Goal: Task Accomplishment & Management: Use online tool/utility

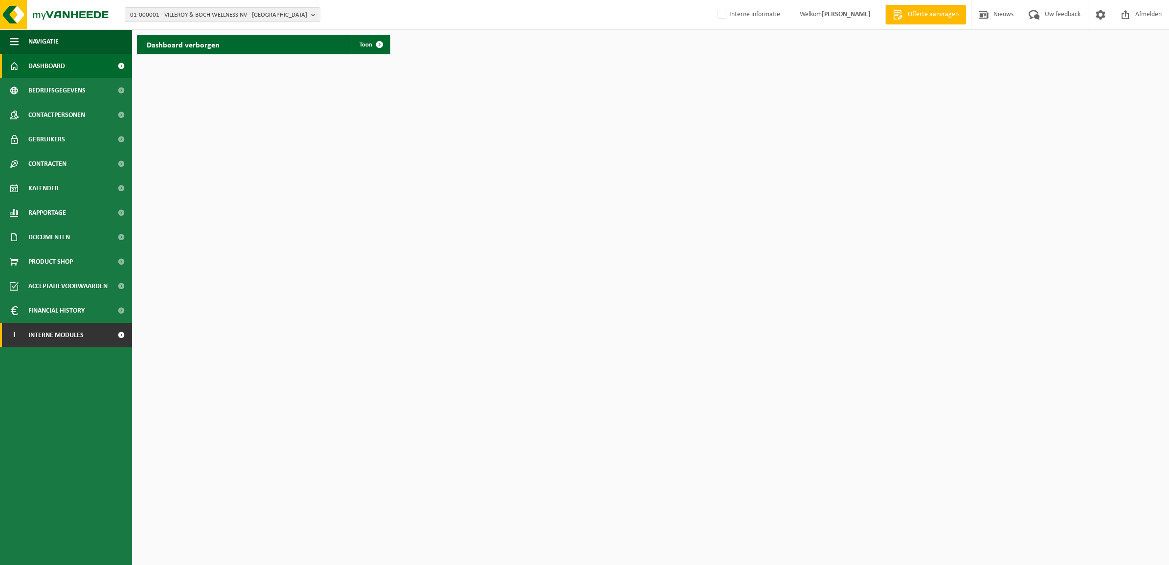
click at [101, 336] on link "I Interne modules" at bounding box center [66, 335] width 132 height 24
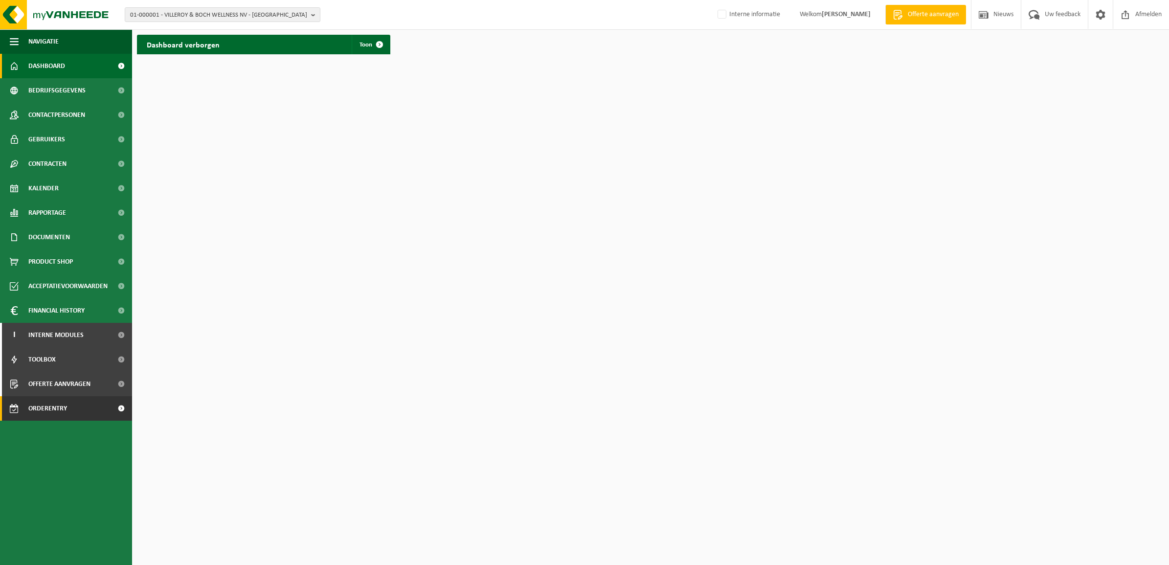
click at [83, 404] on span "Orderentry Goedkeuring" at bounding box center [69, 408] width 82 height 24
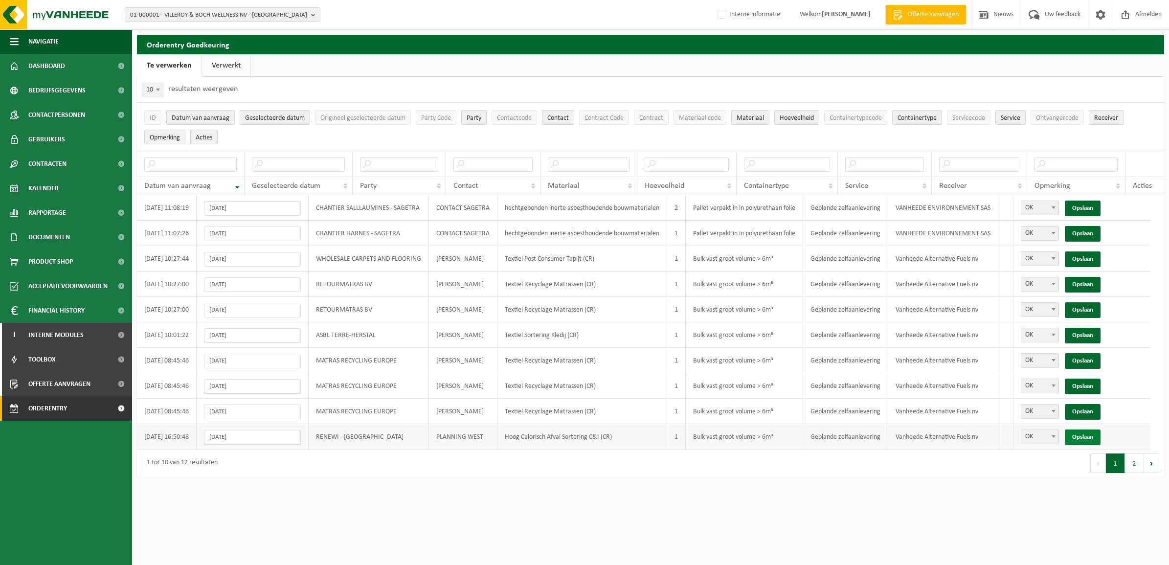
click at [1098, 436] on link "Opslaan" at bounding box center [1083, 437] width 36 height 16
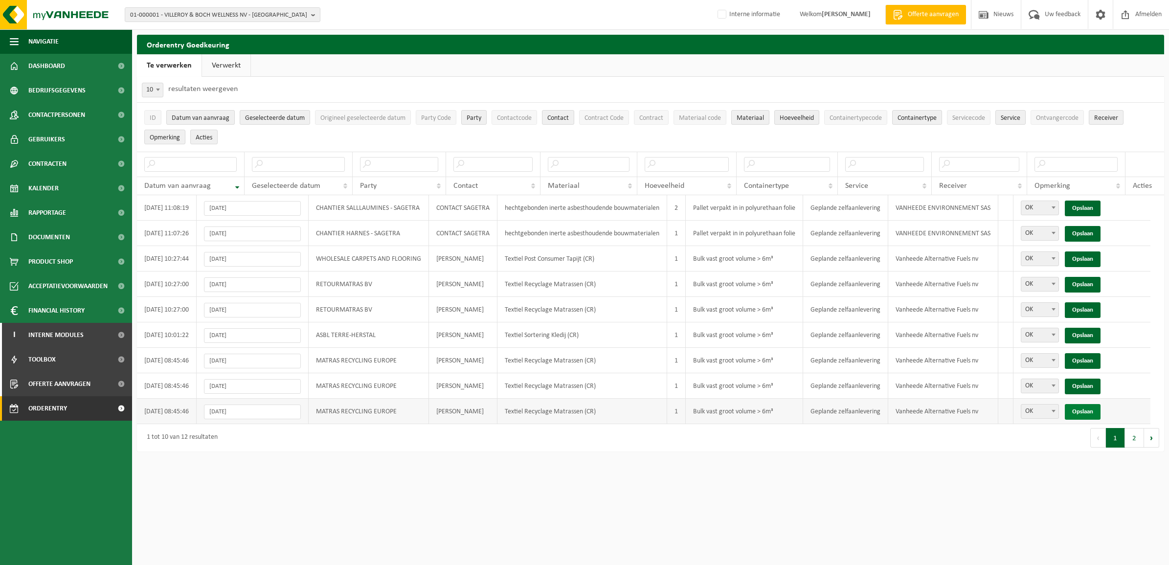
click at [1087, 413] on link "Opslaan" at bounding box center [1083, 412] width 36 height 16
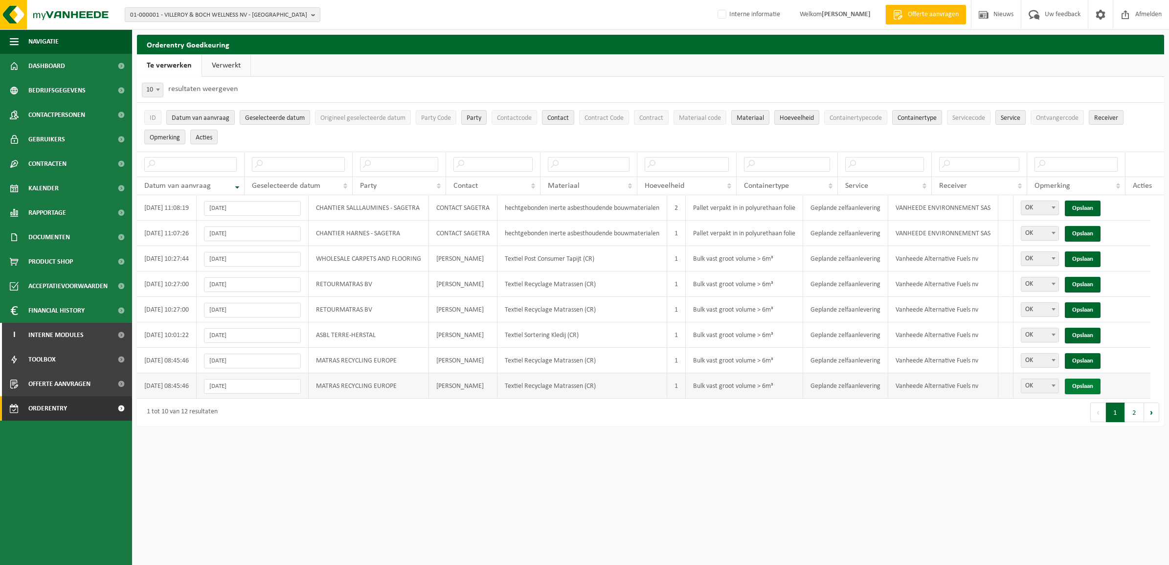
click at [1094, 386] on link "Opslaan" at bounding box center [1083, 387] width 36 height 16
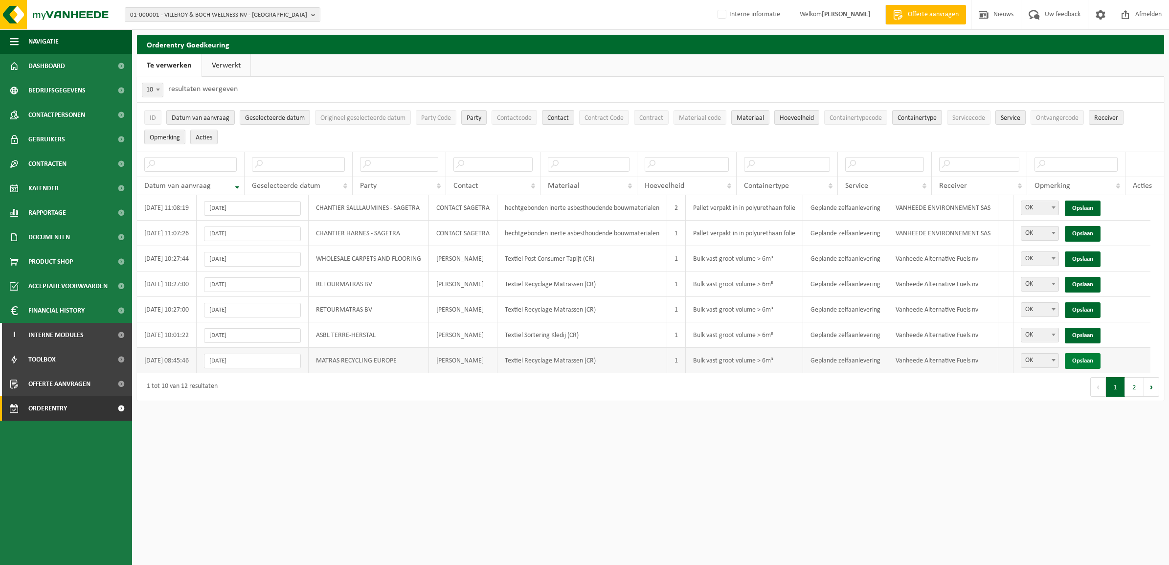
click at [1099, 360] on link "Opslaan" at bounding box center [1083, 361] width 36 height 16
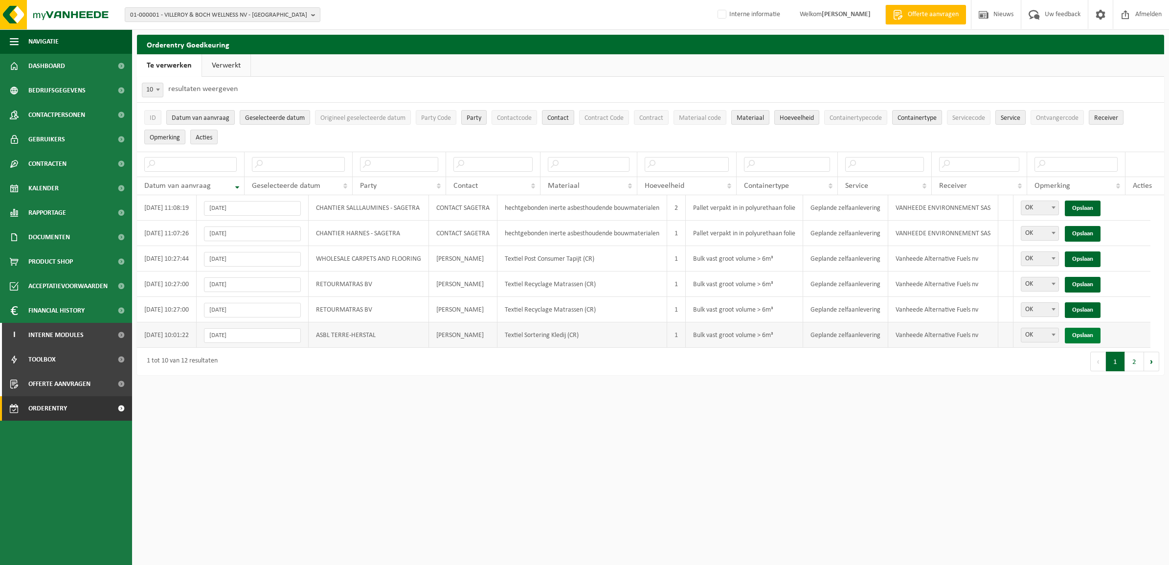
click at [1095, 336] on link "Opslaan" at bounding box center [1083, 336] width 36 height 16
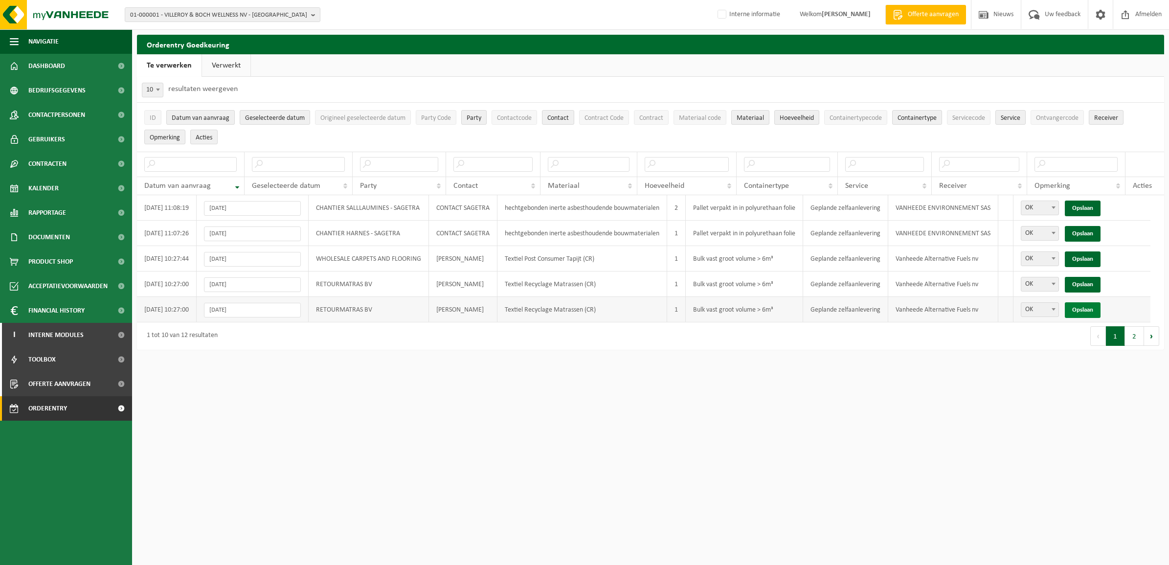
click at [1096, 309] on link "Opslaan" at bounding box center [1083, 310] width 36 height 16
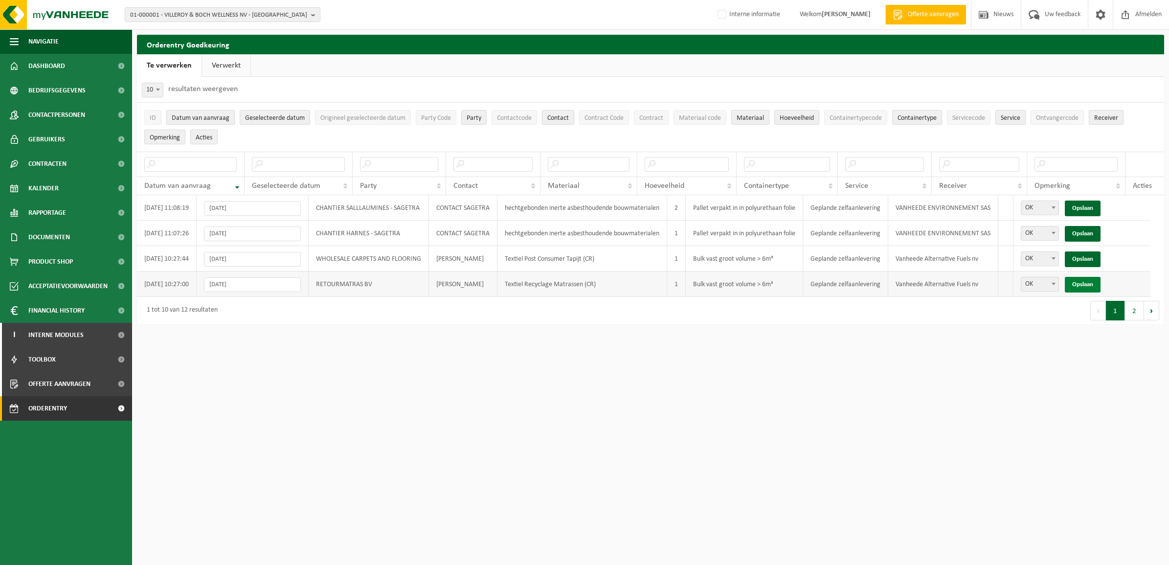
click at [1091, 284] on link "Opslaan" at bounding box center [1083, 285] width 36 height 16
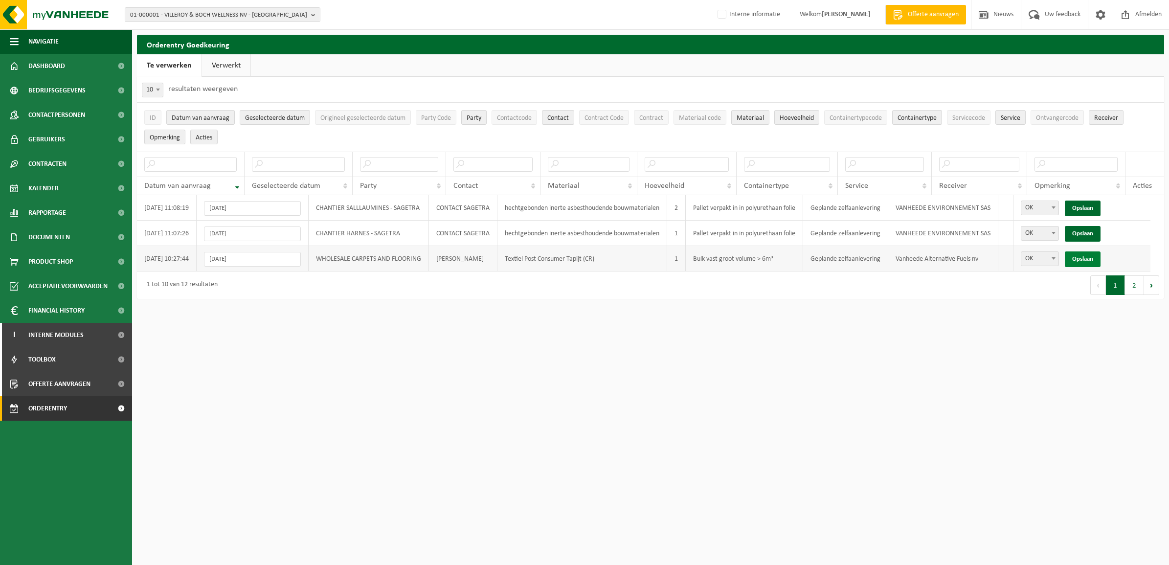
click at [1094, 263] on link "Opslaan" at bounding box center [1083, 259] width 36 height 16
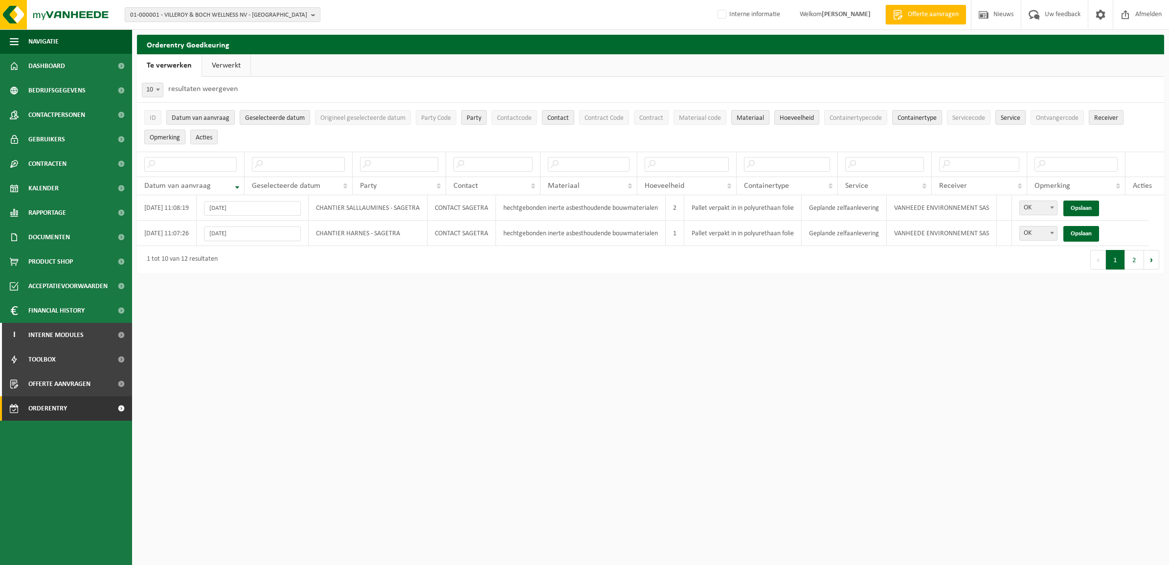
click at [245, 419] on html "01-000001 - VILLEROY & BOCH WELLNESS [GEOGRAPHIC_DATA] - ROESELARE 01-000001 - …" at bounding box center [584, 282] width 1169 height 565
